Goal: Task Accomplishment & Management: Use online tool/utility

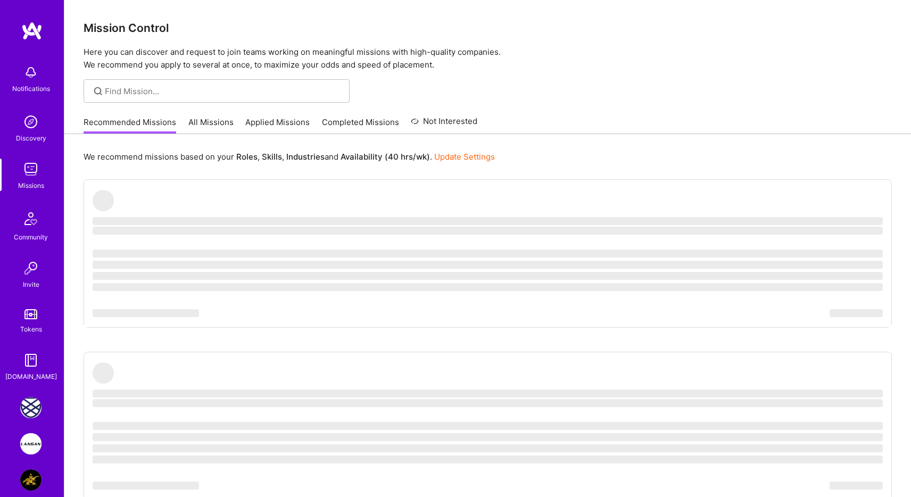
click at [34, 439] on img at bounding box center [30, 443] width 21 height 21
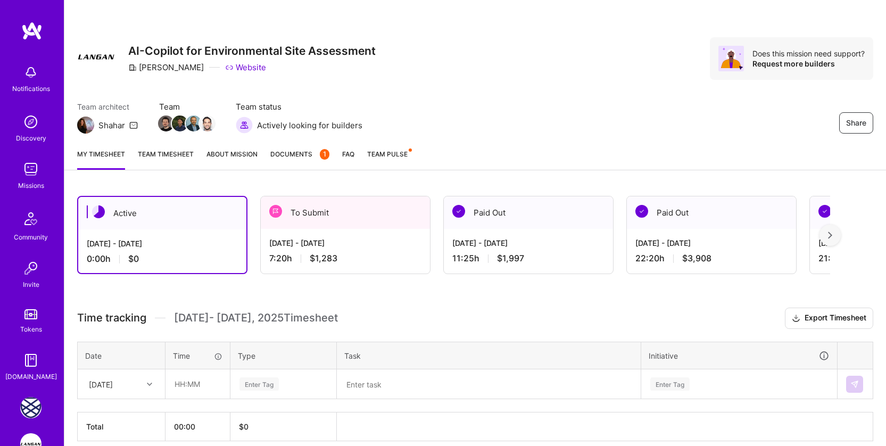
click at [378, 263] on div "[DATE] - [DATE] 7:20 h $1,283" at bounding box center [345, 251] width 169 height 44
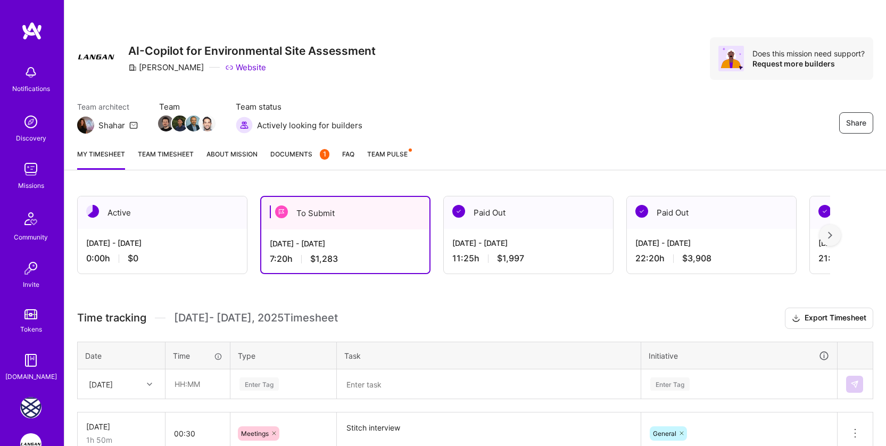
click at [340, 228] on div "To Submit" at bounding box center [345, 213] width 168 height 32
click at [304, 215] on div "To Submit" at bounding box center [345, 213] width 168 height 32
click at [281, 213] on img at bounding box center [281, 211] width 13 height 13
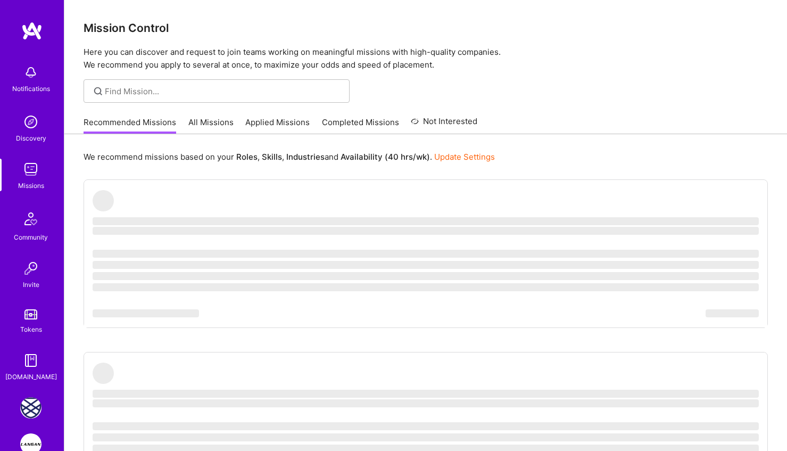
click at [36, 403] on img at bounding box center [30, 407] width 21 height 21
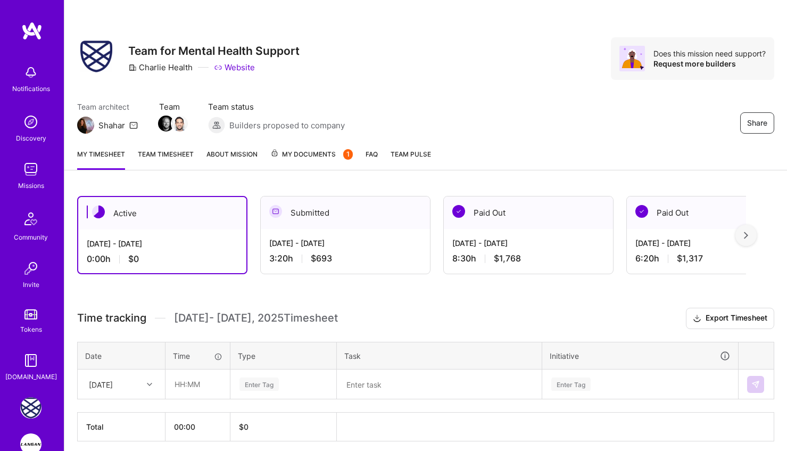
click at [30, 439] on img at bounding box center [30, 443] width 21 height 21
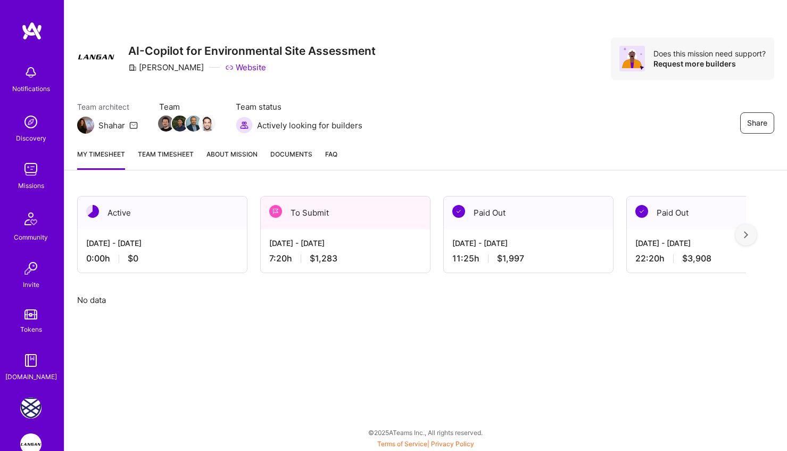
scroll to position [2, 0]
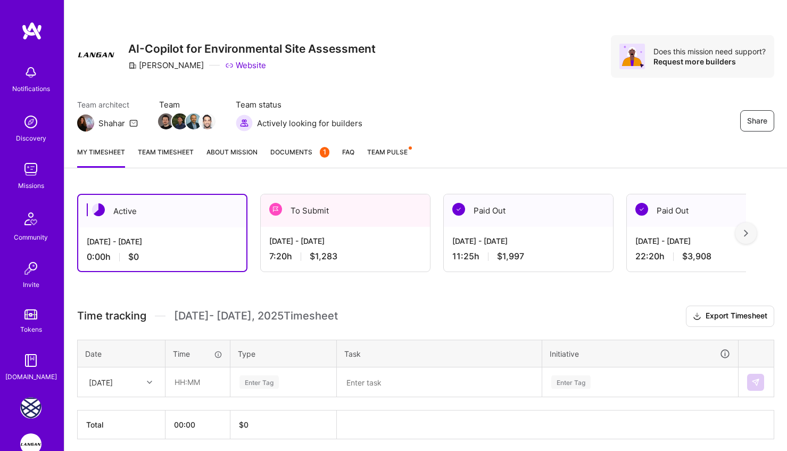
click at [386, 210] on div "To Submit" at bounding box center [345, 210] width 169 height 32
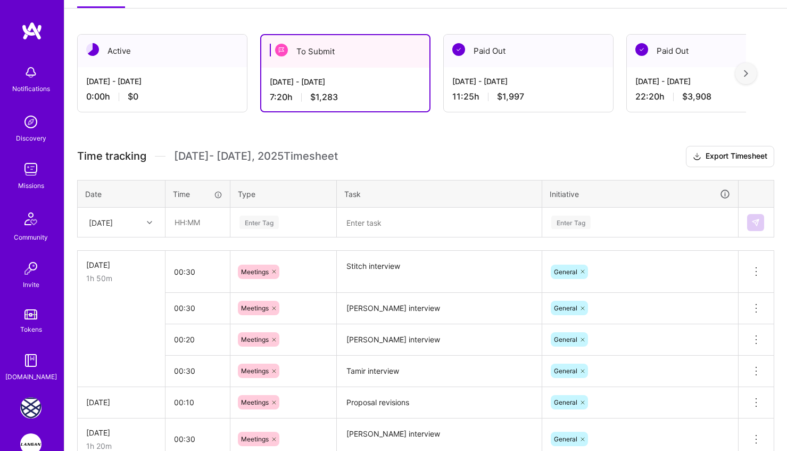
scroll to position [171, 0]
